Goal: Task Accomplishment & Management: Manage account settings

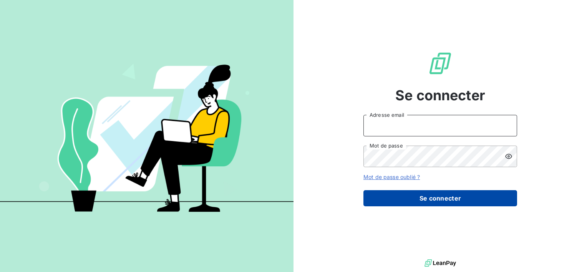
type input "[PERSON_NAME][EMAIL_ADDRESS][DOMAIN_NAME]"
click at [399, 199] on button "Se connecter" at bounding box center [441, 198] width 154 height 16
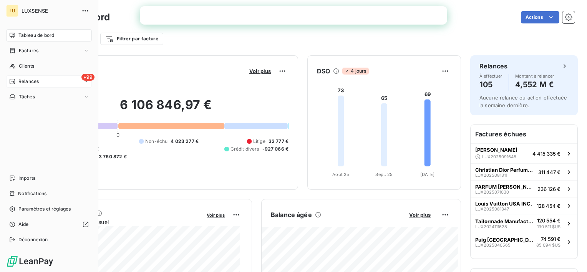
click at [22, 80] on span "Relances" at bounding box center [28, 81] width 20 height 7
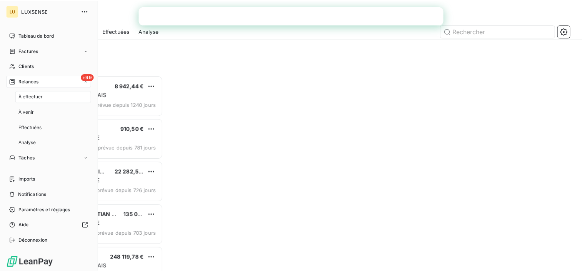
scroll to position [191, 121]
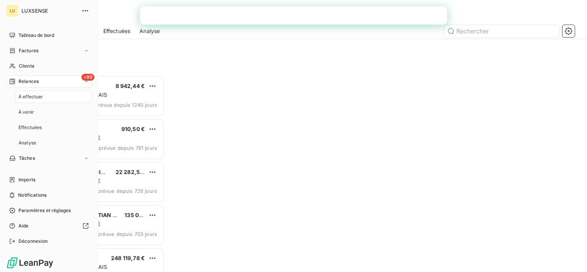
click at [37, 101] on div "À effectuer" at bounding box center [53, 97] width 77 height 12
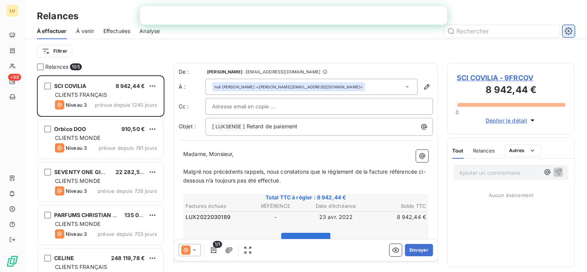
click at [566, 32] on icon "button" at bounding box center [569, 31] width 8 height 8
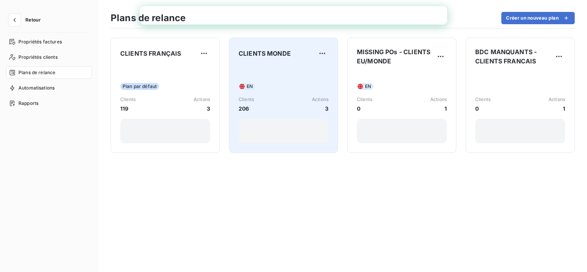
click at [274, 63] on div "CLIENTS MONDE EN Clients 206 Actions 3" at bounding box center [284, 95] width 90 height 96
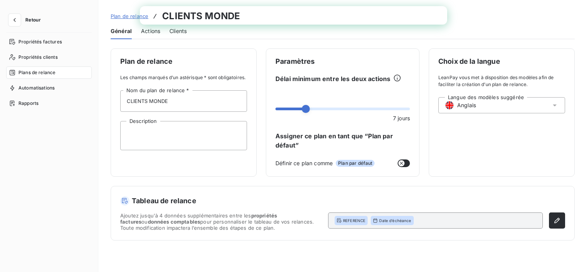
click at [156, 32] on span "Actions" at bounding box center [150, 31] width 19 height 8
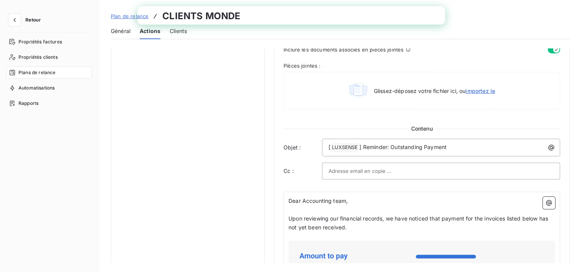
scroll to position [423, 0]
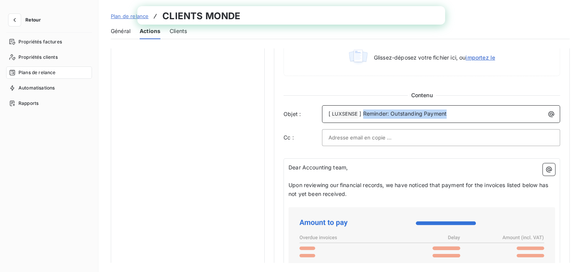
drag, startPoint x: 363, startPoint y: 108, endPoint x: 472, endPoint y: 108, distance: 109.2
click at [472, 110] on p "[ LUXSENSE ﻿ ] Reminder: Outstanding Payment" at bounding box center [442, 114] width 229 height 9
copy span "Reminder: Outstanding Payment"
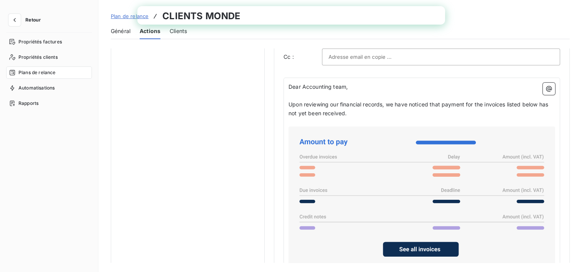
scroll to position [495, 0]
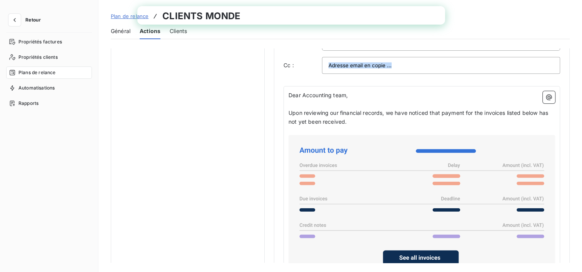
drag, startPoint x: 288, startPoint y: 88, endPoint x: 298, endPoint y: 93, distance: 10.9
click at [298, 93] on div "Dear Accounting team, ﻿ Upon reviewing our financial records, we have noticed t…" at bounding box center [421, 227] width 276 height 283
click at [288, 86] on div "Dear Accounting team, ﻿ Upon reviewing our financial records, we have noticed t…" at bounding box center [421, 227] width 276 height 283
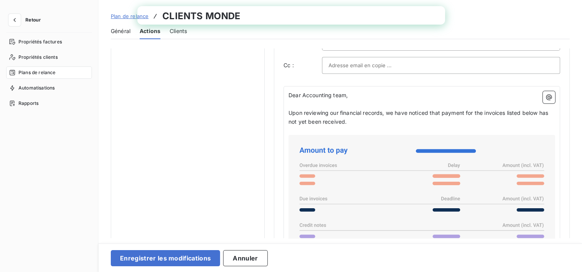
click at [288, 93] on div "Dear Accounting team, ﻿ Upon reviewing our financial records, we have noticed t…" at bounding box center [421, 232] width 276 height 292
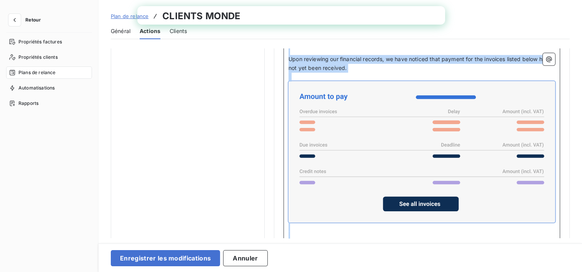
scroll to position [644, 0]
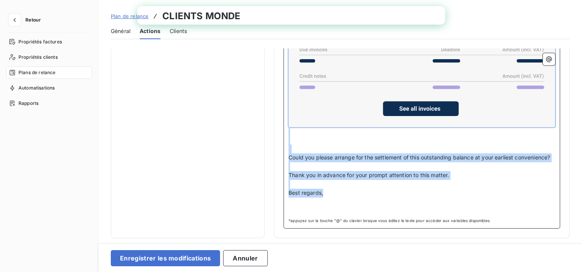
drag, startPoint x: 290, startPoint y: 86, endPoint x: 334, endPoint y: 197, distance: 119.1
click at [334, 197] on div "Dear Accounting team, ﻿ Upon reviewing our financial records, we have noticed t…" at bounding box center [421, 78] width 266 height 273
copy div "Dear Accounting team, ﻿ Upon reviewing our financial records, we have noticed t…"
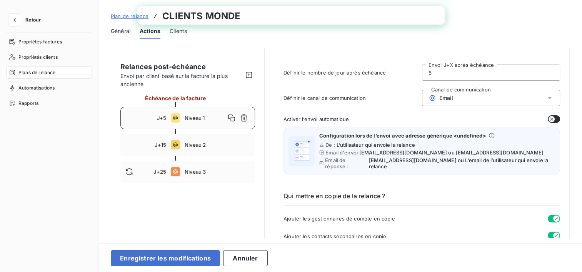
scroll to position [0, 0]
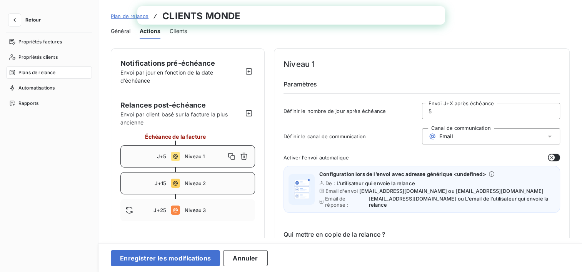
click at [189, 185] on span "Niveau 2" at bounding box center [217, 183] width 65 height 6
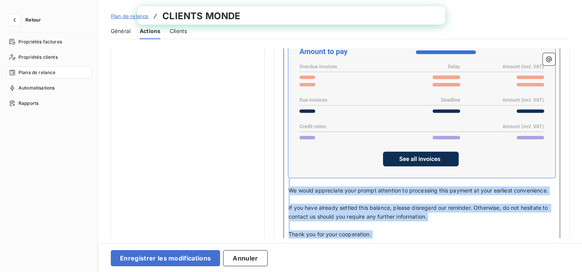
scroll to position [626, 0]
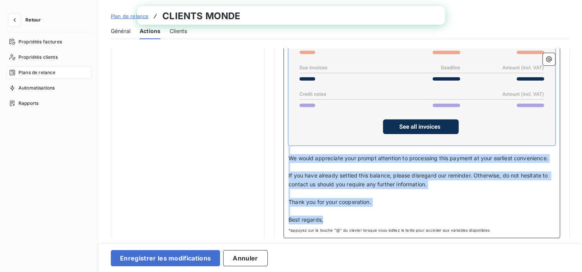
drag, startPoint x: 289, startPoint y: 82, endPoint x: 332, endPoint y: 212, distance: 137.3
click at [332, 212] on div "Dear Accounting Team, ﻿ Further to our previous reminder, we wish to inform you…" at bounding box center [421, 92] width 266 height 265
copy div "Dear Accounting Team, ﻿ Further to our previous reminder, we wish to inform you…"
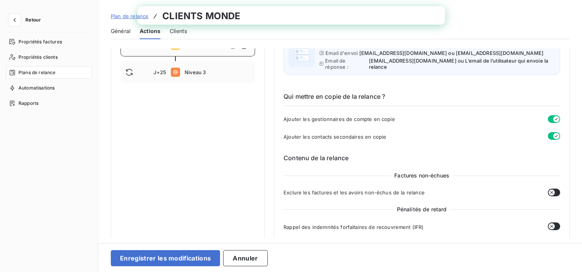
scroll to position [88, 0]
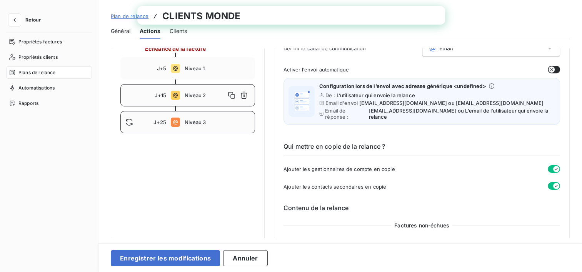
click at [183, 123] on div "J+25 Niveau 3" at bounding box center [187, 122] width 135 height 22
type input "25"
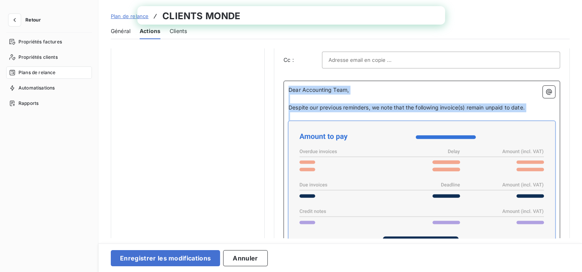
scroll to position [626, 0]
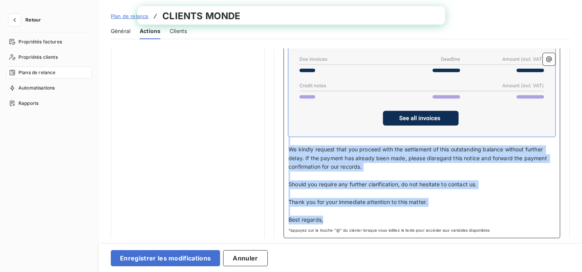
drag, startPoint x: 290, startPoint y: 149, endPoint x: 330, endPoint y: 212, distance: 75.0
click at [330, 212] on div "Dear Accounting Team, ﻿ Despite our previous reminders, we note that the follow…" at bounding box center [421, 92] width 266 height 265
copy div "Dear Accounting Team, ﻿ Despite our previous reminders, we note that the follow…"
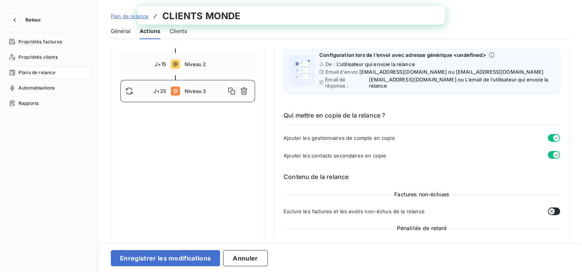
scroll to position [0, 0]
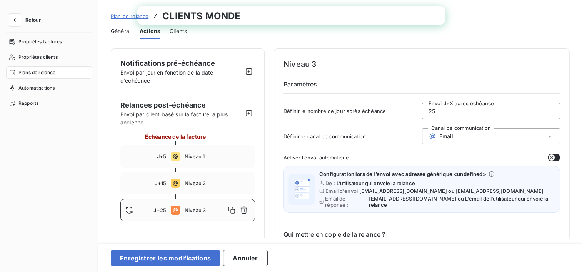
click at [132, 34] on div "Général Actions Clients" at bounding box center [340, 31] width 459 height 16
click at [129, 33] on span "Général" at bounding box center [121, 31] width 20 height 8
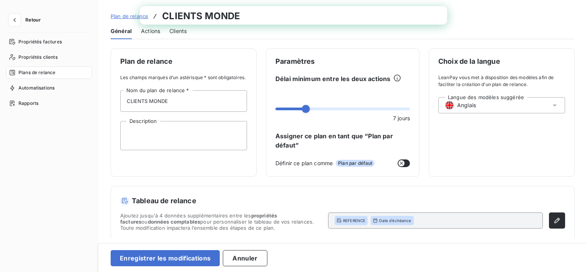
click at [39, 69] on span "Plans de relance" at bounding box center [36, 72] width 37 height 7
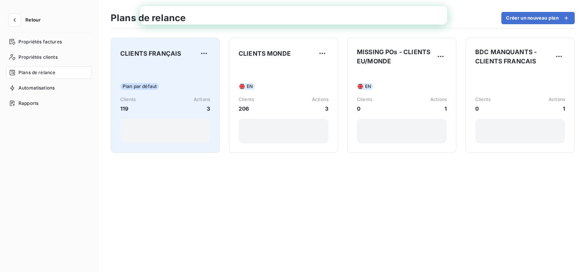
click at [177, 60] on div "CLIENTS FRANÇAIS Plan par défaut Clients 119 Actions 3" at bounding box center [165, 95] width 90 height 96
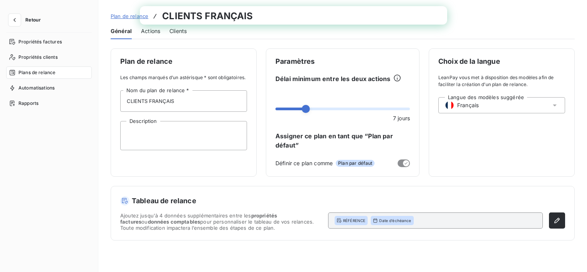
click at [143, 36] on div "Actions" at bounding box center [150, 31] width 19 height 16
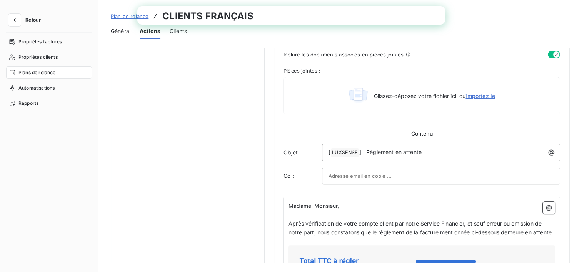
scroll to position [461, 0]
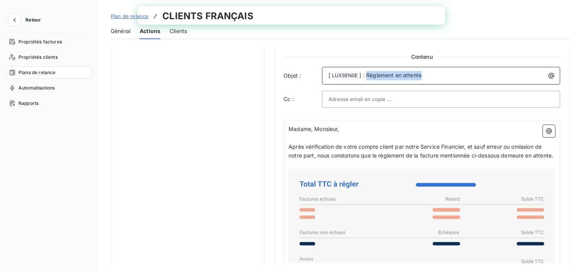
drag, startPoint x: 366, startPoint y: 70, endPoint x: 441, endPoint y: 69, distance: 74.2
click at [441, 71] on p "[ LUXSENSE ﻿ ] : Règlement en attente" at bounding box center [442, 75] width 229 height 9
copy span "Règlement en attente"
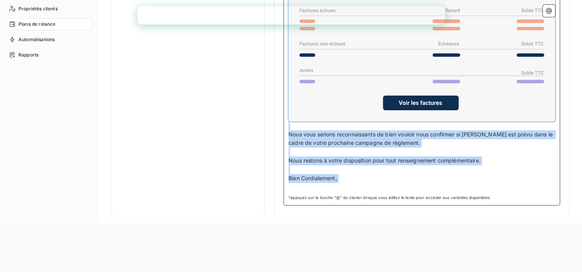
scroll to position [82, 0]
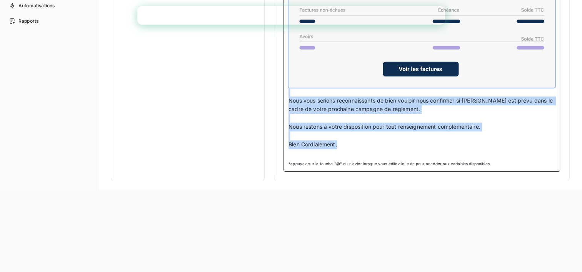
drag, startPoint x: 289, startPoint y: 120, endPoint x: 350, endPoint y: 143, distance: 65.2
click at [350, 143] on div "Madame, Monsieur, ﻿ Après vérification de votre compte client par notre Service…" at bounding box center [421, 30] width 266 height 256
copy div "Madame, Monsieur, ﻿ Après vérification de votre compte client par notre Service…"
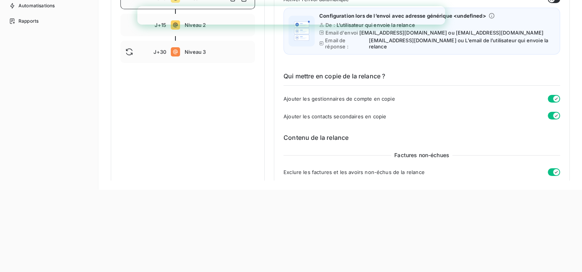
scroll to position [0, 0]
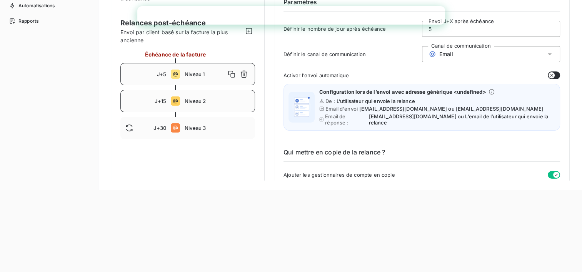
click at [191, 111] on div "J+15 Niveau 2" at bounding box center [187, 101] width 135 height 22
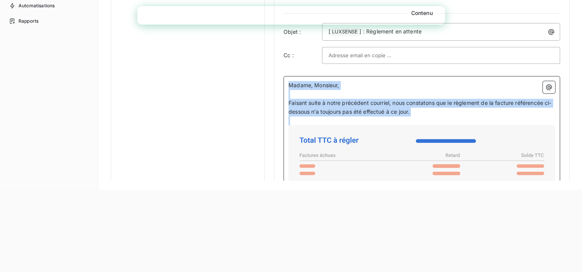
scroll to position [611, 0]
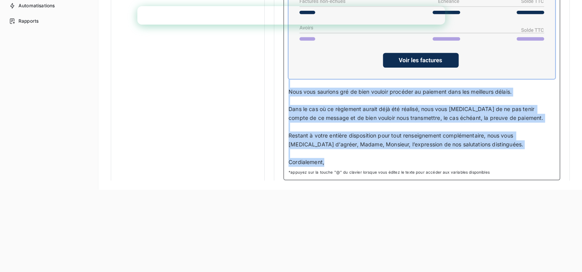
drag, startPoint x: 289, startPoint y: 78, endPoint x: 341, endPoint y: 153, distance: 91.3
click at [341, 153] on div "Madame, Monsieur, ﻿ Faisant suite à notre précédent courriel, nous constatons q…" at bounding box center [421, 29] width 266 height 273
copy div "Madame, Monsieur, ﻿ Faisant suite à notre précédent courriel, nous constatons q…"
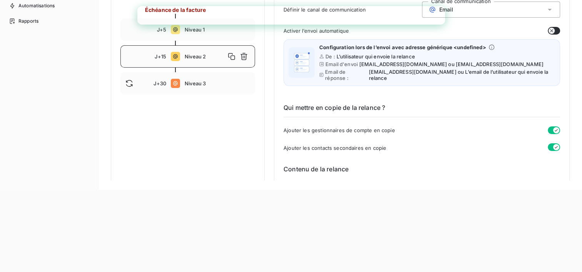
scroll to position [0, 0]
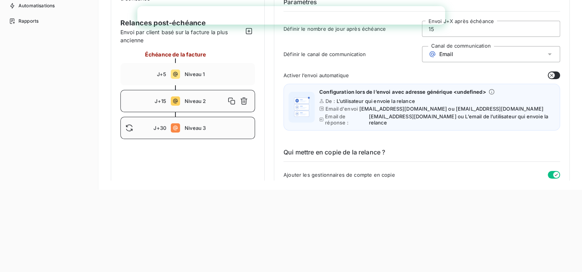
click at [191, 137] on div "J+30 Niveau 3" at bounding box center [187, 128] width 135 height 22
type input "30"
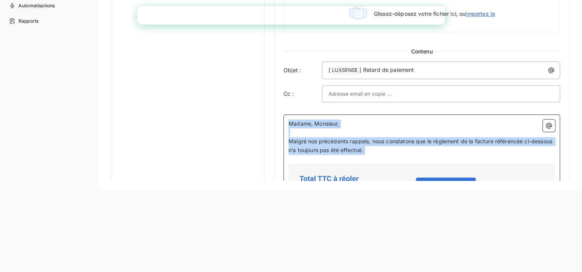
scroll to position [602, 0]
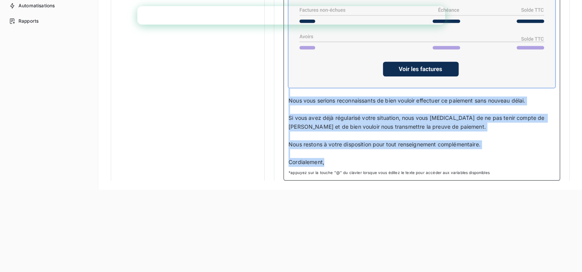
drag, startPoint x: 288, startPoint y: 116, endPoint x: 332, endPoint y: 156, distance: 59.0
click at [332, 156] on div "Madame, Monsieur, ﻿ Malgré nos précédents rappels, nous constatons que le règle…" at bounding box center [421, 34] width 266 height 265
copy div "Madame, Monsieur, ﻿ Malgré nos précédents rappels, nous constatons que le règle…"
